Goal: Complete application form

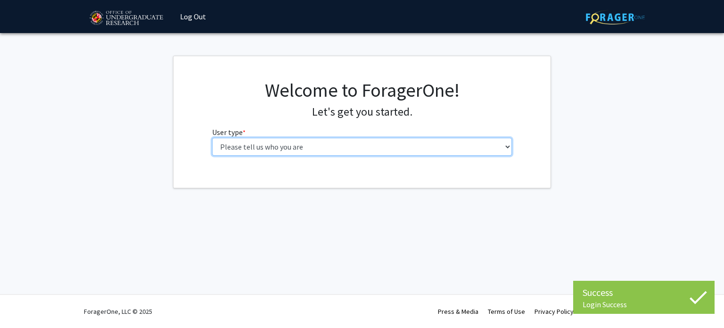
click at [398, 146] on select "Please tell us who you are Undergraduate Student Master's Student Doctoral Cand…" at bounding box center [362, 147] width 300 height 18
select select "1: undergrad"
click at [212, 138] on select "Please tell us who you are Undergraduate Student Master's Student Doctoral Cand…" at bounding box center [362, 147] width 300 height 18
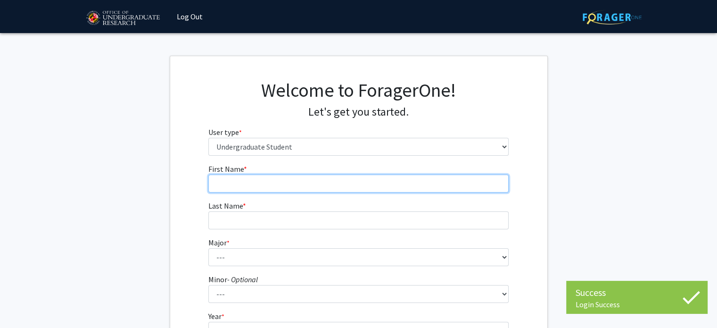
click at [381, 190] on input "First Name * required" at bounding box center [358, 183] width 300 height 18
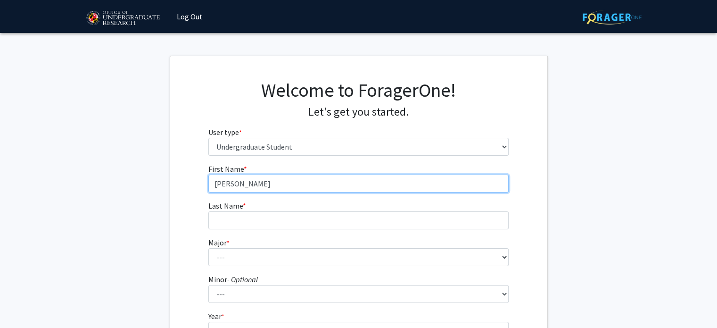
type input "[PERSON_NAME]"
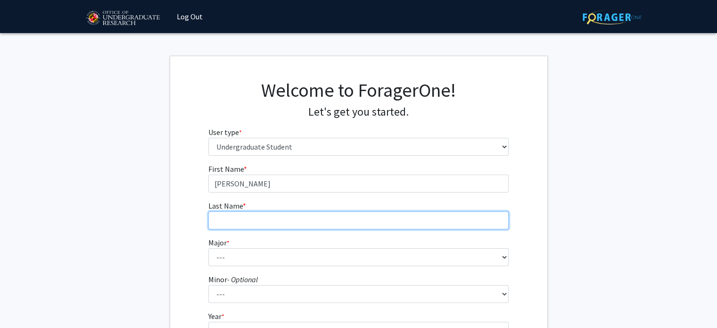
click at [377, 227] on input "Last Name * required" at bounding box center [358, 220] width 300 height 18
type input "[PERSON_NAME]"
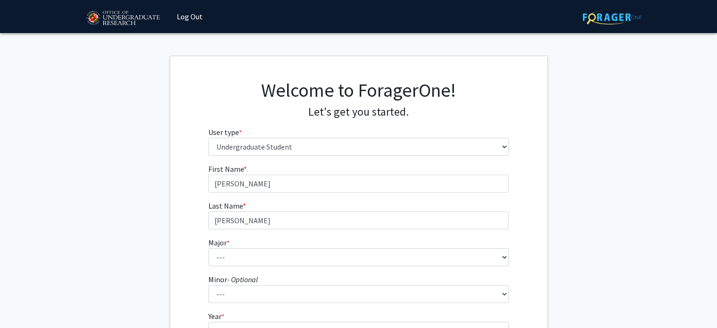
click at [410, 268] on form "First Name * required [PERSON_NAME] Last Name * required [PERSON_NAME] * requir…" at bounding box center [358, 278] width 300 height 230
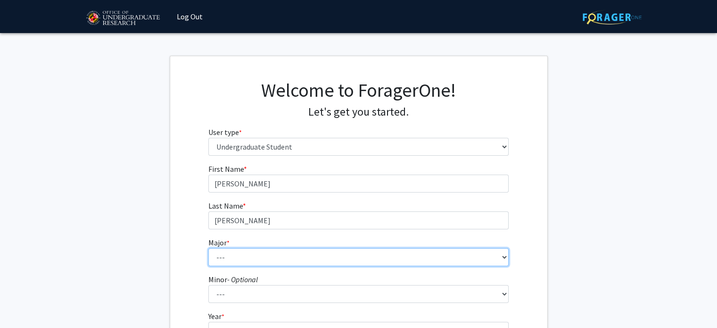
click at [411, 260] on select "--- Accounting Aerospace Engineering African American and Africana Studies Agri…" at bounding box center [358, 257] width 300 height 18
select select "39: 2340"
click at [208, 248] on select "--- Accounting Aerospace Engineering African American and Africana Studies Agri…" at bounding box center [358, 257] width 300 height 18
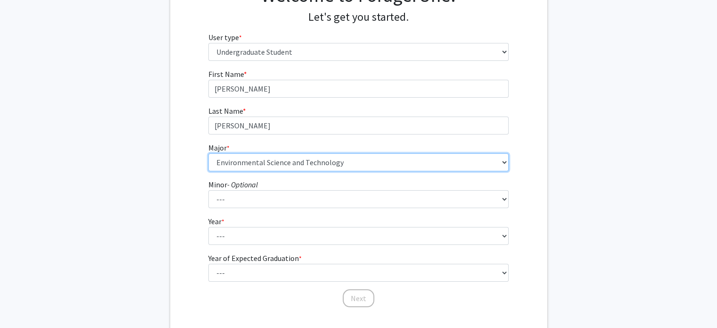
scroll to position [153, 0]
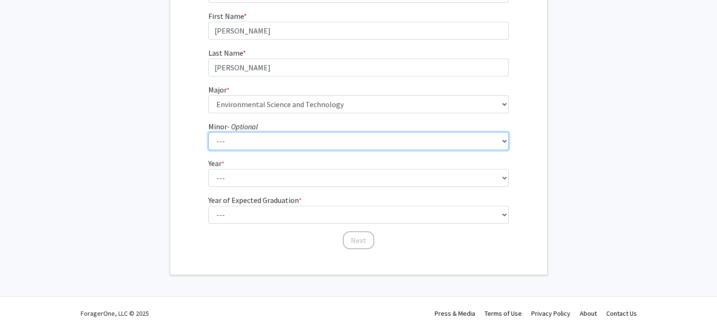
click at [421, 141] on select "--- Actuarial Mathematics Advanced Cybersecurity Experience for Students Africa…" at bounding box center [358, 141] width 300 height 18
select select "72: 1875"
click at [208, 132] on select "--- Actuarial Mathematics Advanced Cybersecurity Experience for Students Africa…" at bounding box center [358, 141] width 300 height 18
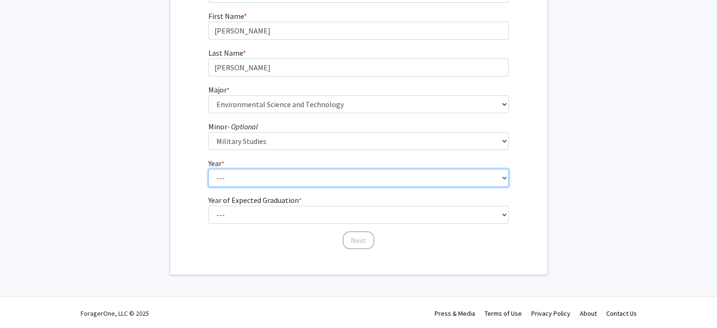
click at [357, 181] on select "--- First-year Sophomore Junior Senior Postbaccalaureate Certificate" at bounding box center [358, 178] width 300 height 18
select select "1: first-year"
click at [208, 169] on select "--- First-year Sophomore Junior Senior Postbaccalaureate Certificate" at bounding box center [358, 178] width 300 height 18
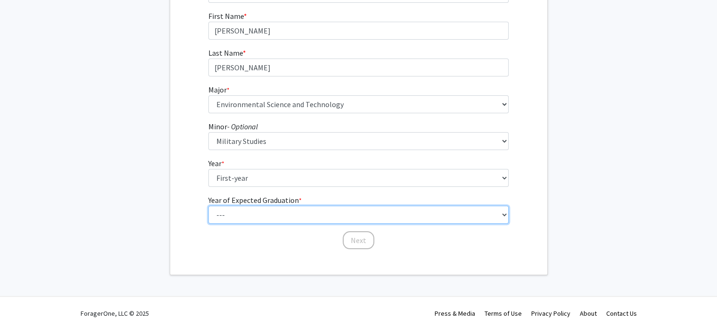
click at [356, 214] on select "--- 2025 2026 2027 2028 2029 2030 2031 2032 2033 2034" at bounding box center [358, 215] width 300 height 18
select select "5: 2029"
click at [208, 206] on select "--- 2025 2026 2027 2028 2029 2030 2031 2032 2033 2034" at bounding box center [358, 215] width 300 height 18
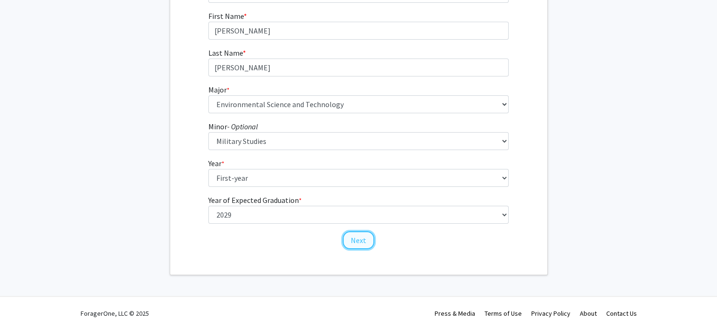
click at [353, 239] on button "Next" at bounding box center [359, 240] width 32 height 18
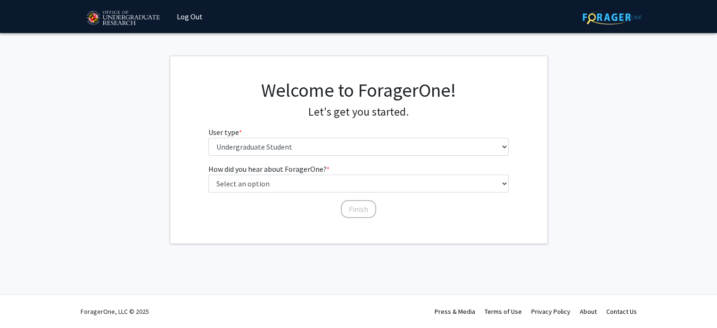
scroll to position [0, 0]
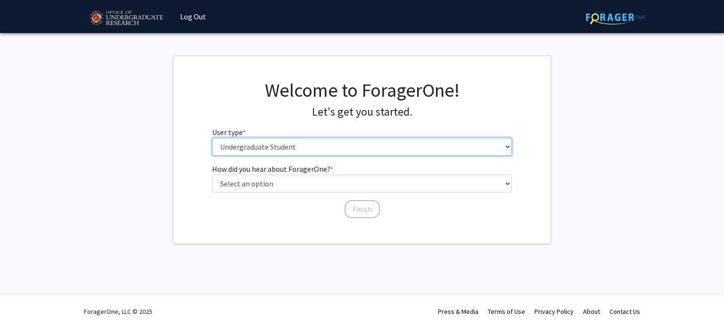
click at [365, 147] on select "Please tell us who you are Undergraduate Student Master's Student Doctoral Cand…" at bounding box center [362, 147] width 300 height 18
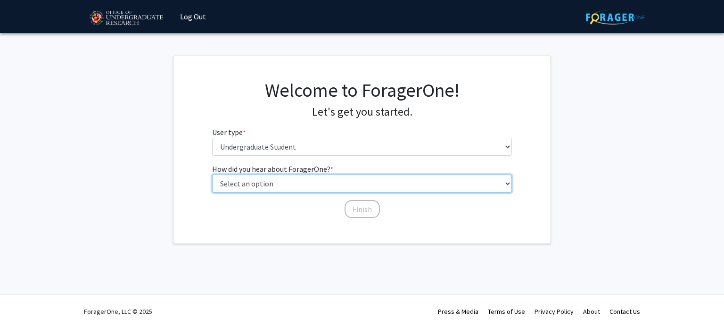
click at [364, 189] on select "Select an option Peer/student recommendation Faculty/staff recommendation Unive…" at bounding box center [362, 183] width 300 height 18
select select "4: university_email"
click at [212, 174] on select "Select an option Peer/student recommendation Faculty/staff recommendation Unive…" at bounding box center [362, 183] width 300 height 18
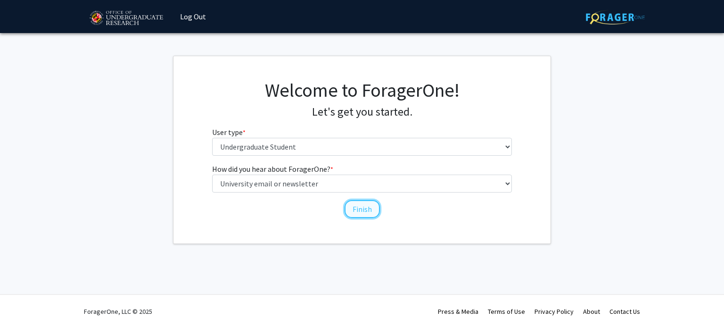
click at [368, 213] on button "Finish" at bounding box center [362, 209] width 35 height 18
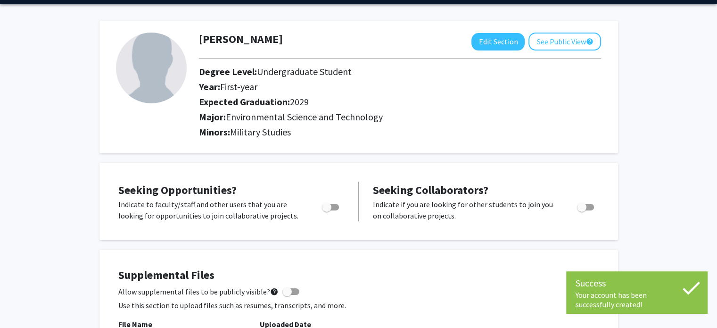
scroll to position [32, 0]
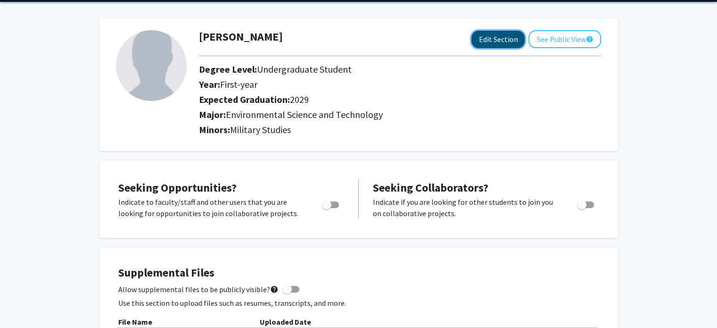
click at [508, 39] on button "Edit Section" at bounding box center [498, 39] width 53 height 17
select select "first-year"
select select "2029"
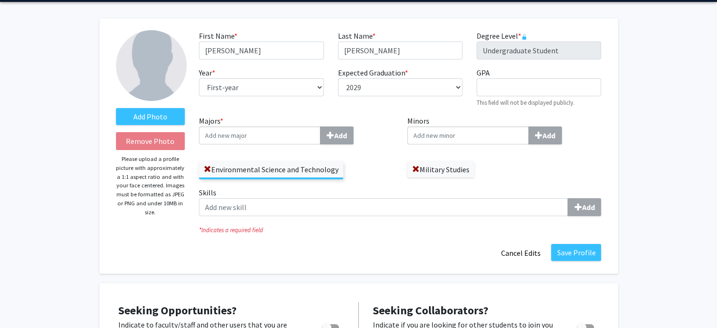
click at [421, 171] on label "Military Studies" at bounding box center [440, 169] width 67 height 16
click at [417, 169] on span at bounding box center [416, 170] width 8 height 8
click at [520, 138] on input "Minors Add" at bounding box center [468, 135] width 122 height 18
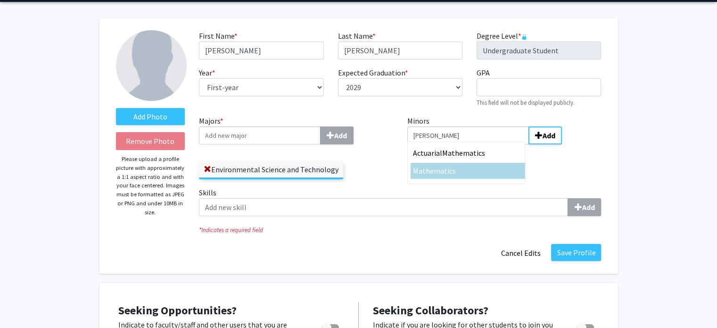
type input "[PERSON_NAME]"
click at [470, 172] on div "Mathe matics" at bounding box center [468, 170] width 110 height 11
click at [470, 144] on input "[PERSON_NAME]" at bounding box center [468, 135] width 122 height 18
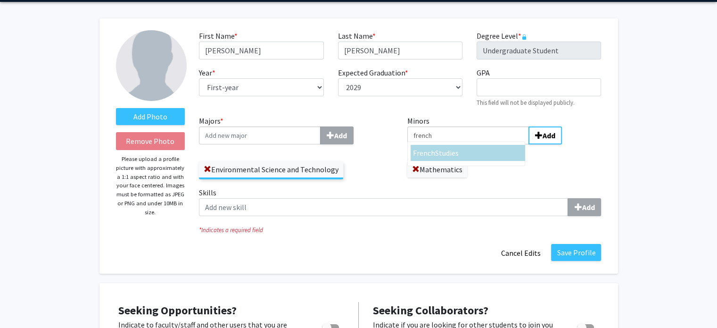
type input "french"
click at [470, 156] on div "French Studies" at bounding box center [468, 152] width 110 height 11
click at [470, 144] on input "french" at bounding box center [468, 135] width 122 height 18
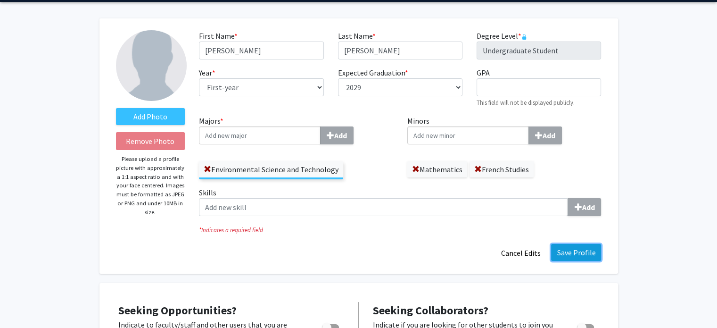
click at [577, 252] on button "Save Profile" at bounding box center [576, 252] width 50 height 17
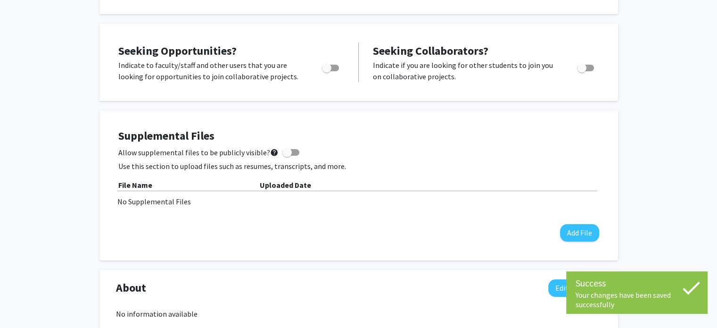
scroll to position [0, 0]
